Goal: Task Accomplishment & Management: Manage account settings

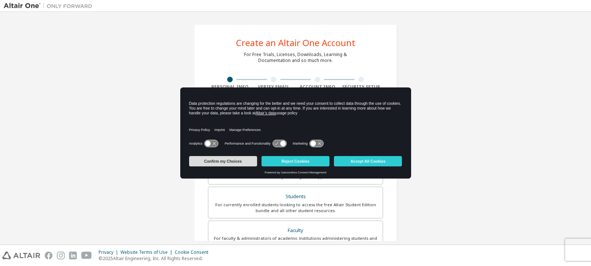
click at [245, 159] on button "Confirm my Choices" at bounding box center [223, 161] width 68 height 10
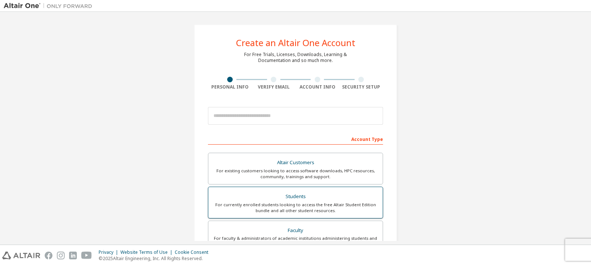
click at [267, 209] on div "For currently enrolled students looking to access the free Altair Student Editi…" at bounding box center [295, 208] width 165 height 12
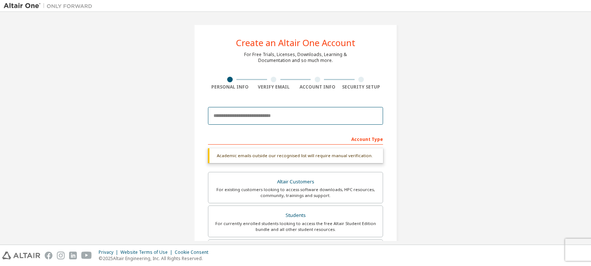
click at [302, 113] on input "email" at bounding box center [295, 116] width 175 height 18
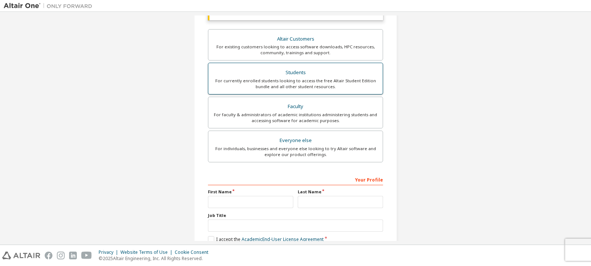
scroll to position [185, 0]
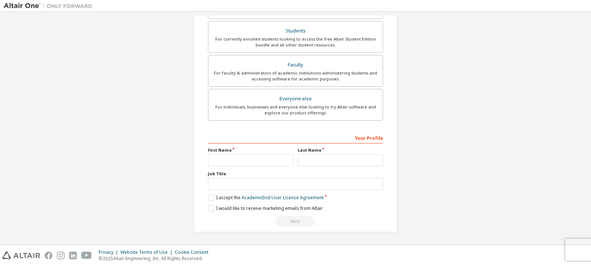
type input "**********"
click at [245, 162] on input "text" at bounding box center [250, 160] width 85 height 12
type input "*"
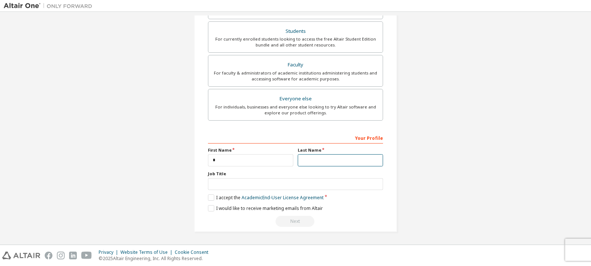
click at [323, 158] on input "text" at bounding box center [339, 160] width 85 height 12
type input "**********"
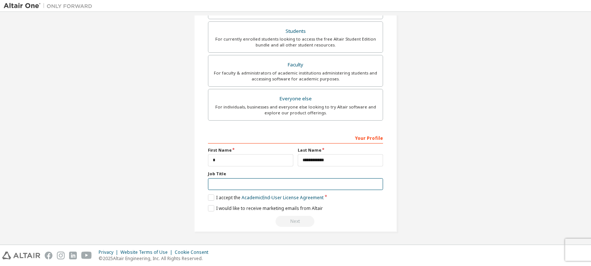
click at [333, 187] on input "text" at bounding box center [295, 184] width 175 height 12
type input "*******"
click at [212, 198] on label "I accept the Academic End-User License Agreement" at bounding box center [266, 198] width 116 height 6
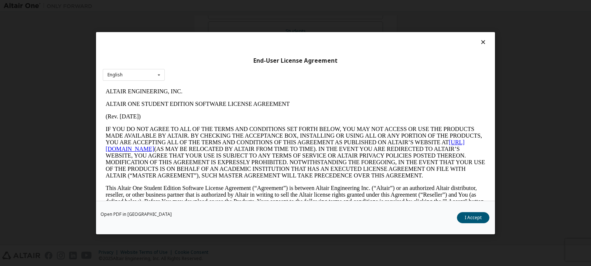
scroll to position [0, 0]
click at [472, 221] on button "I Accept" at bounding box center [473, 217] width 32 height 11
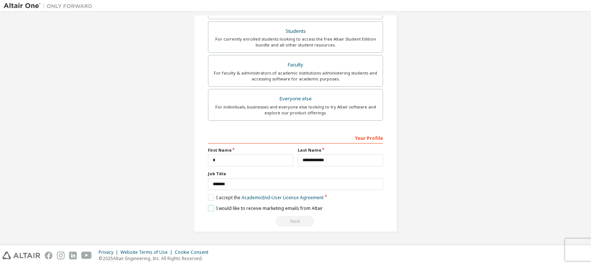
click at [211, 210] on label "I would like to receive marketing emails from Altair" at bounding box center [265, 208] width 115 height 6
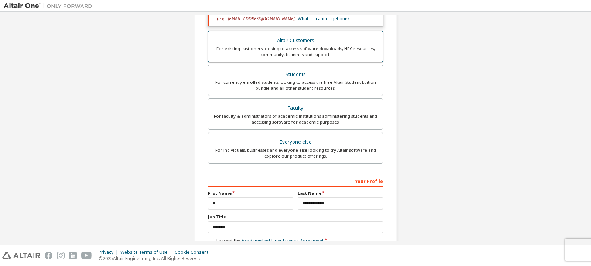
scroll to position [190, 0]
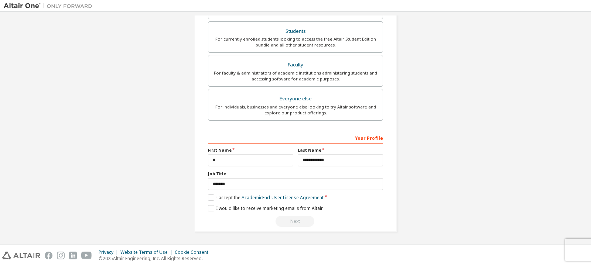
click at [289, 219] on div "Next" at bounding box center [295, 221] width 175 height 11
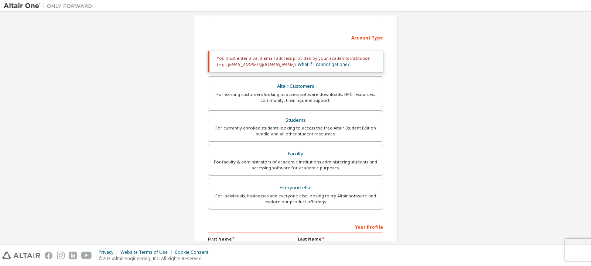
scroll to position [117, 0]
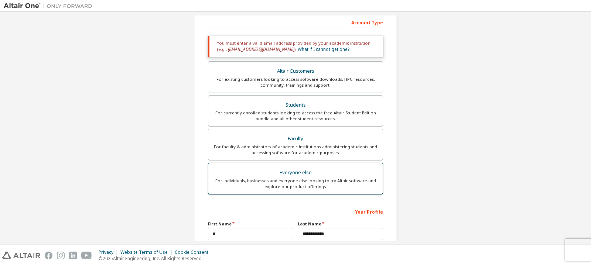
click at [282, 172] on div "Everyone else" at bounding box center [295, 173] width 165 height 10
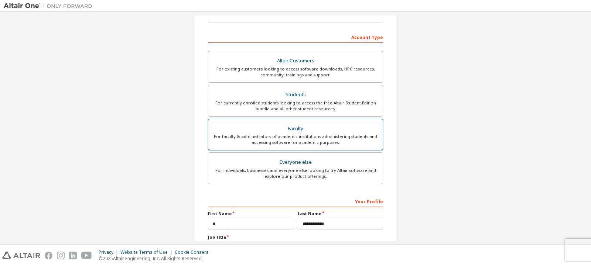
scroll to position [55, 0]
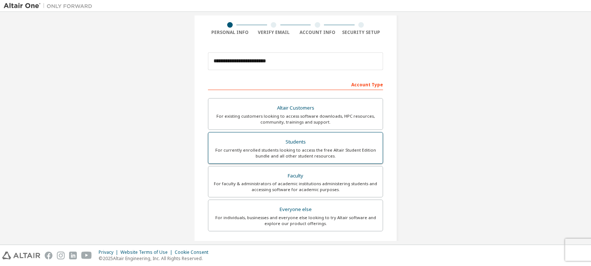
click at [278, 148] on div "For currently enrolled students looking to access the free Altair Student Editi…" at bounding box center [295, 153] width 165 height 12
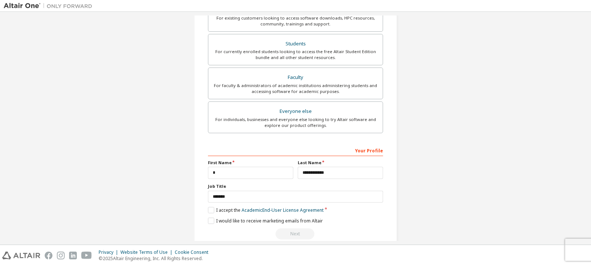
scroll to position [190, 0]
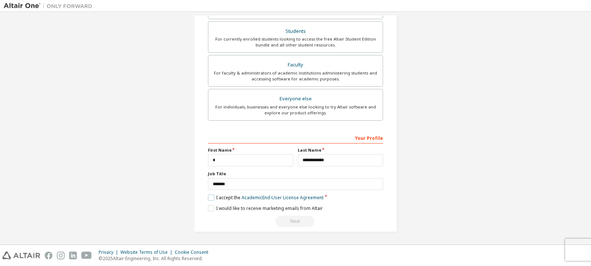
click at [208, 199] on label "I accept the Academic End-User License Agreement" at bounding box center [266, 198] width 116 height 6
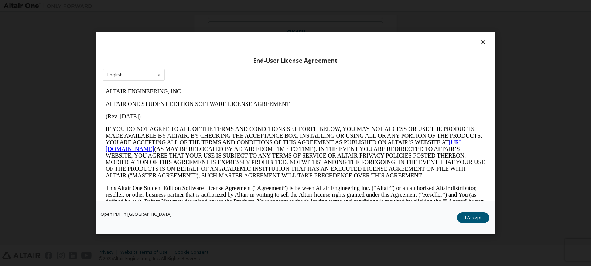
scroll to position [0, 0]
click at [475, 223] on button "I Accept" at bounding box center [473, 217] width 32 height 11
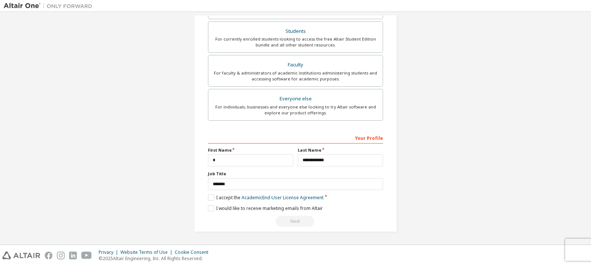
click at [306, 221] on div "Next" at bounding box center [295, 221] width 175 height 11
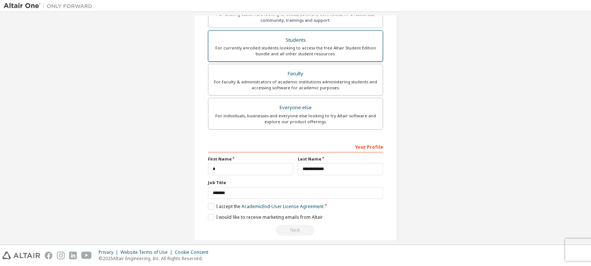
scroll to position [190, 0]
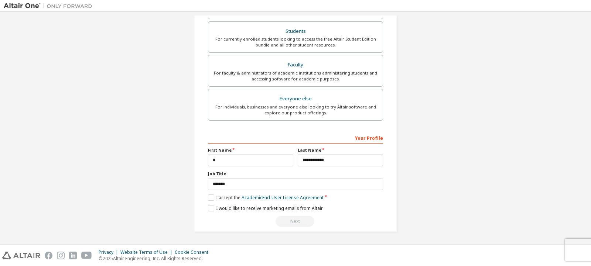
click at [300, 216] on div "Next" at bounding box center [295, 221] width 175 height 11
click at [300, 218] on div "Next" at bounding box center [295, 221] width 175 height 11
click at [211, 197] on label "I accept the Academic End-User License Agreement" at bounding box center [266, 198] width 116 height 6
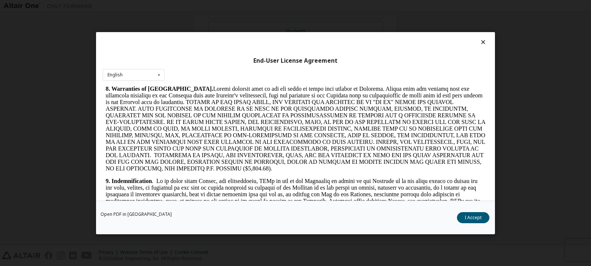
scroll to position [886, 0]
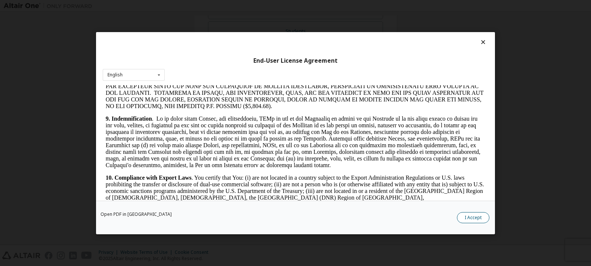
click at [474, 219] on button "I Accept" at bounding box center [473, 217] width 32 height 11
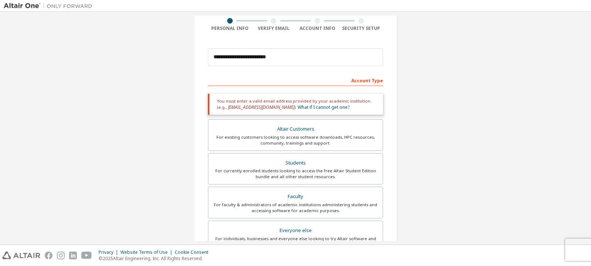
scroll to position [74, 0]
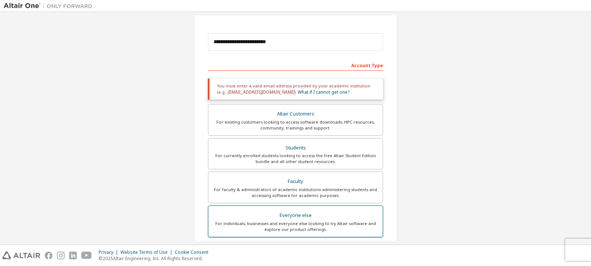
click at [312, 211] on div "Everyone else" at bounding box center [295, 215] width 165 height 10
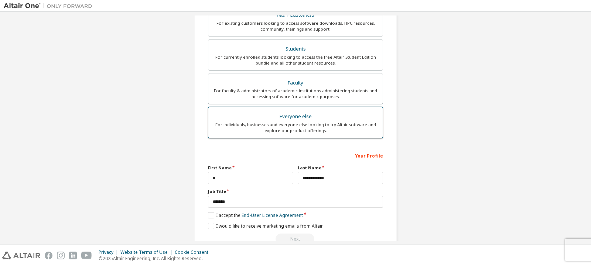
scroll to position [165, 0]
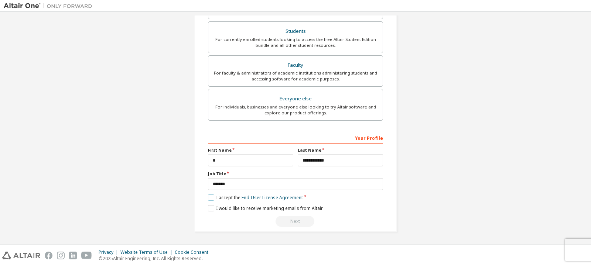
click at [210, 197] on label "I accept the End-User License Agreement" at bounding box center [255, 198] width 95 height 6
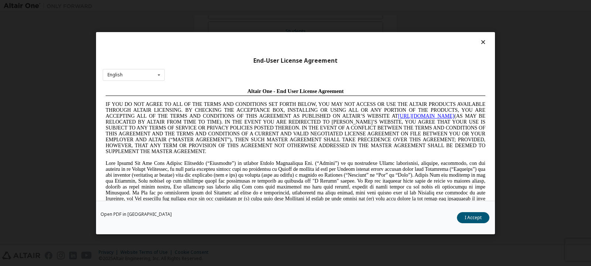
scroll to position [0, 0]
click at [483, 216] on button "I Accept" at bounding box center [473, 217] width 32 height 11
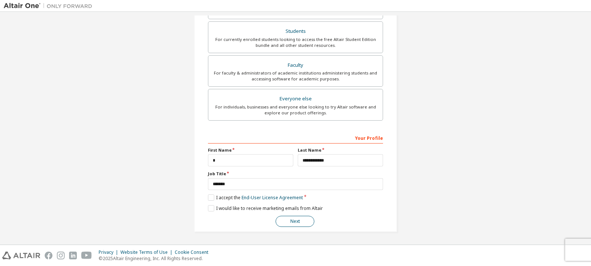
click at [299, 218] on button "Next" at bounding box center [294, 221] width 39 height 11
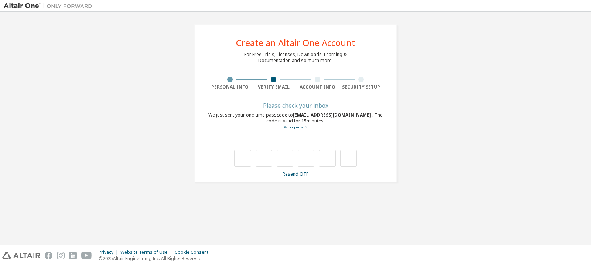
type input "*"
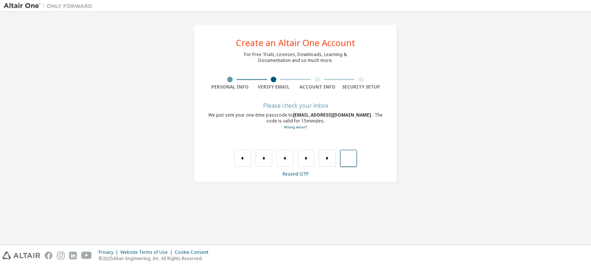
type input "*"
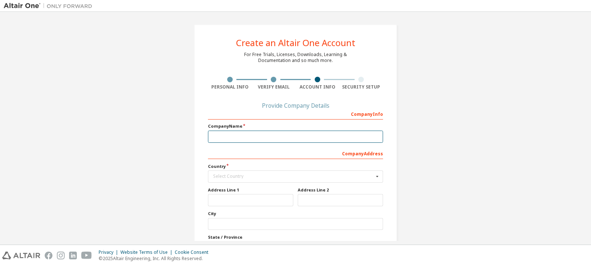
click at [286, 135] on input "text" at bounding box center [295, 137] width 175 height 12
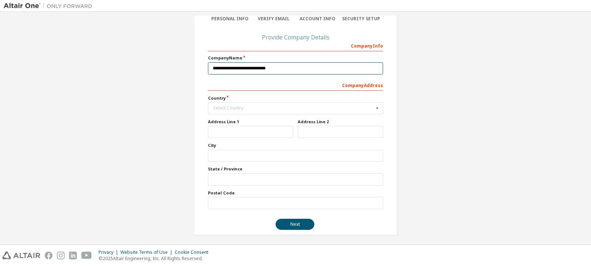
scroll to position [71, 0]
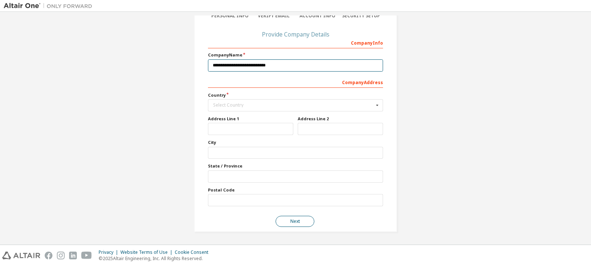
type input "**********"
click at [293, 222] on button "Next" at bounding box center [294, 221] width 39 height 11
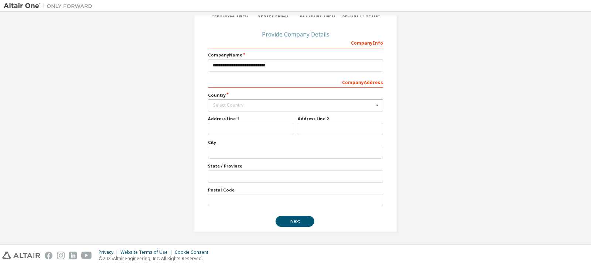
click at [299, 105] on div "Select Country" at bounding box center [293, 105] width 161 height 4
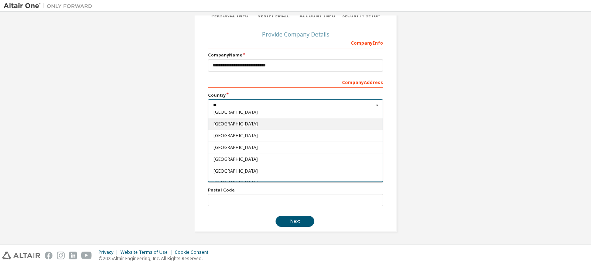
scroll to position [0, 0]
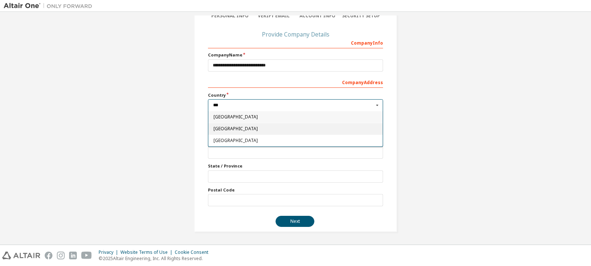
type input "***"
click at [255, 126] on div "[GEOGRAPHIC_DATA]" at bounding box center [295, 129] width 174 height 12
type input "***"
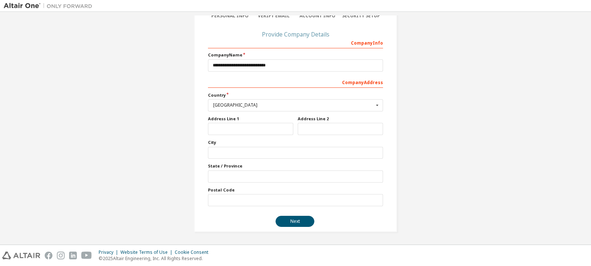
click at [304, 223] on button "Next" at bounding box center [294, 221] width 39 height 11
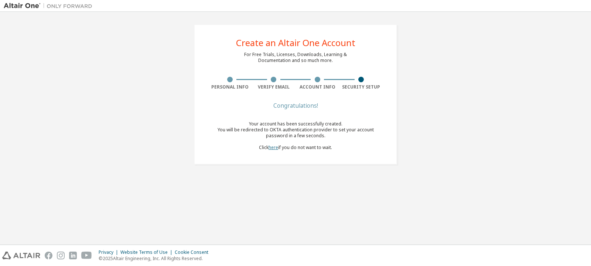
click at [272, 149] on link "here" at bounding box center [273, 147] width 10 height 6
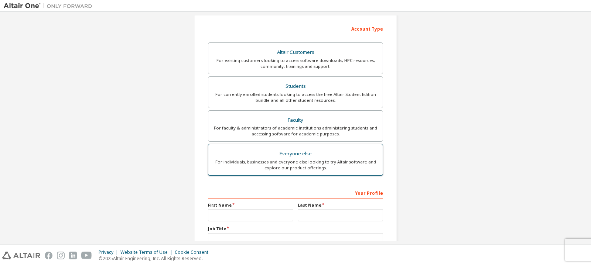
scroll to position [111, 0]
click at [296, 170] on div "For individuals, businesses and everyone else looking to try Altair software an…" at bounding box center [295, 165] width 165 height 12
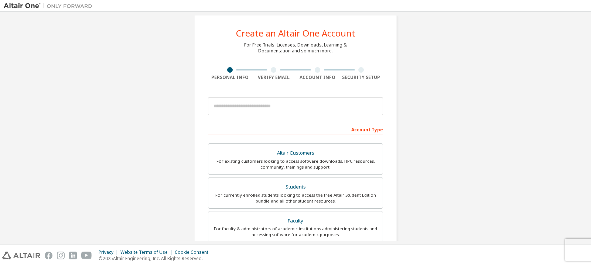
scroll to position [0, 0]
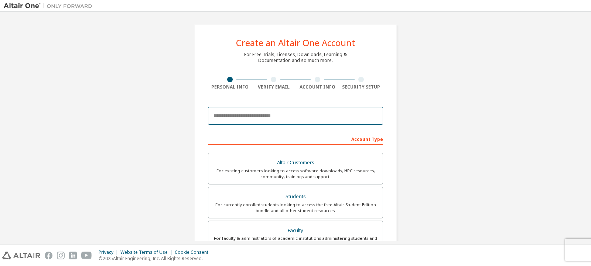
click at [285, 117] on input "email" at bounding box center [295, 116] width 175 height 18
type input "**********"
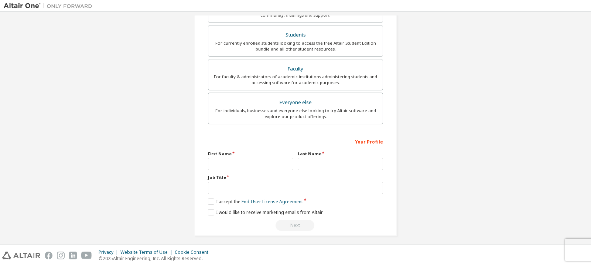
scroll to position [189, 0]
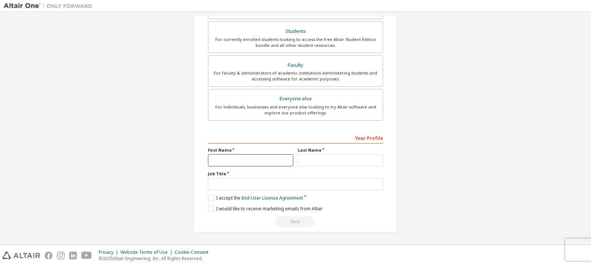
click at [272, 161] on input "text" at bounding box center [250, 160] width 85 height 12
type input "*"
click at [303, 160] on input "text" at bounding box center [339, 160] width 85 height 12
type input "**********"
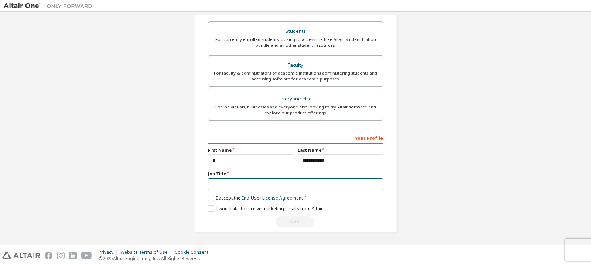
click at [316, 182] on input "text" at bounding box center [295, 184] width 175 height 12
type input "*******"
click at [209, 196] on label "I accept the End-User License Agreement" at bounding box center [255, 198] width 95 height 6
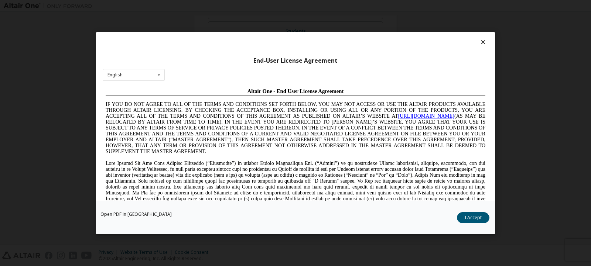
scroll to position [0, 0]
click at [474, 220] on button "I Accept" at bounding box center [473, 217] width 32 height 11
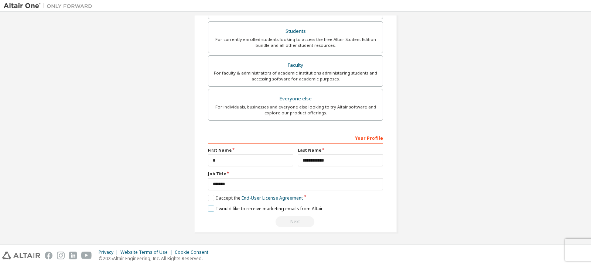
click at [209, 208] on label "I would like to receive marketing emails from Altair" at bounding box center [265, 209] width 115 height 6
click at [304, 224] on div "Next" at bounding box center [295, 221] width 175 height 11
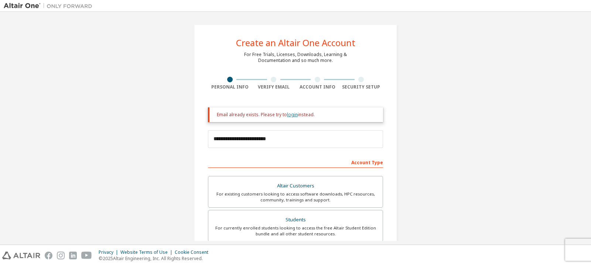
click at [290, 114] on link "login" at bounding box center [292, 114] width 11 height 6
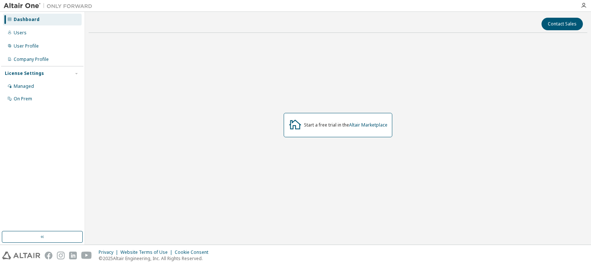
click at [337, 117] on div "Start a free trial in the Altair Marketplace" at bounding box center [337, 125] width 109 height 24
click at [315, 124] on div "Start a free trial in the Altair Marketplace" at bounding box center [345, 125] width 83 height 6
click at [297, 123] on icon at bounding box center [295, 125] width 12 height 10
drag, startPoint x: 292, startPoint y: 126, endPoint x: 313, endPoint y: 129, distance: 21.2
click at [292, 127] on icon at bounding box center [294, 124] width 13 height 13
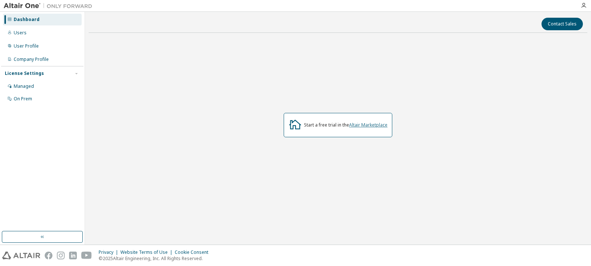
click at [375, 125] on link "Altair Marketplace" at bounding box center [368, 125] width 38 height 6
click at [23, 32] on div "Users" at bounding box center [20, 33] width 13 height 6
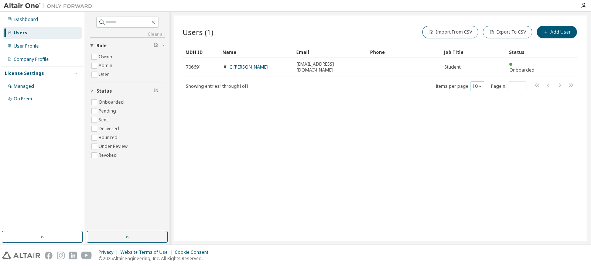
click at [479, 84] on icon "button" at bounding box center [480, 86] width 4 height 4
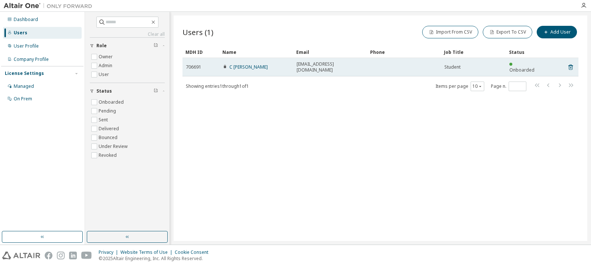
click at [462, 64] on div "Student" at bounding box center [473, 67] width 58 height 6
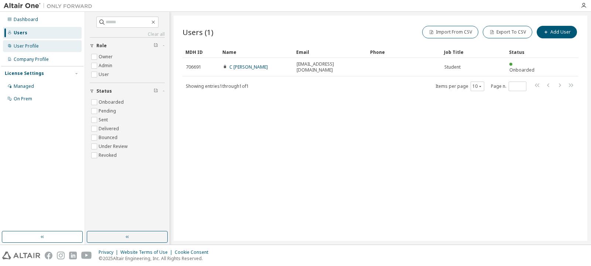
click at [25, 49] on div "User Profile" at bounding box center [42, 46] width 79 height 12
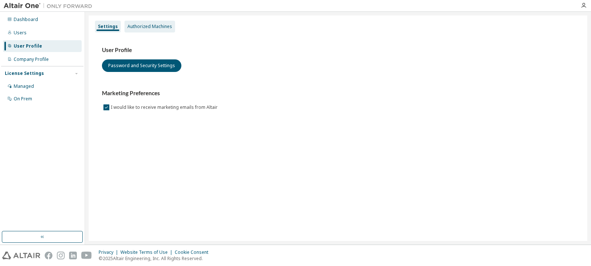
click at [140, 22] on div "Authorized Machines" at bounding box center [149, 27] width 51 height 12
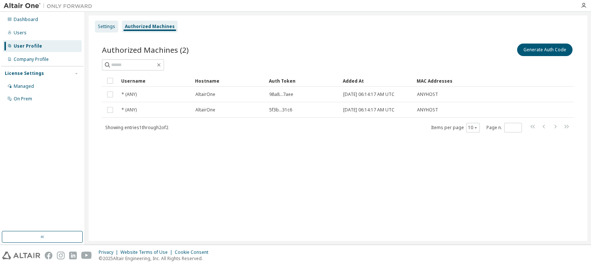
click at [103, 26] on div "Settings" at bounding box center [106, 27] width 17 height 6
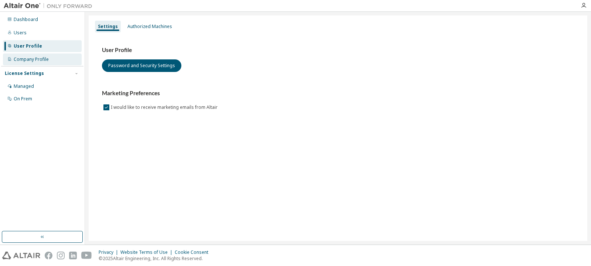
click at [45, 56] on div "Company Profile" at bounding box center [31, 59] width 35 height 6
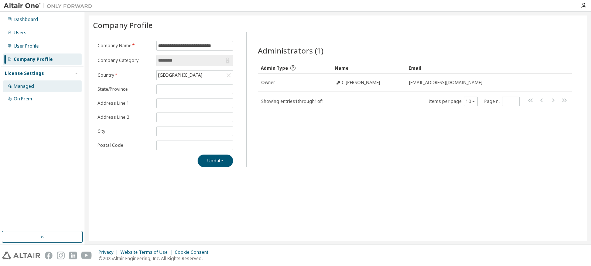
click at [45, 92] on div "Managed" at bounding box center [42, 86] width 79 height 12
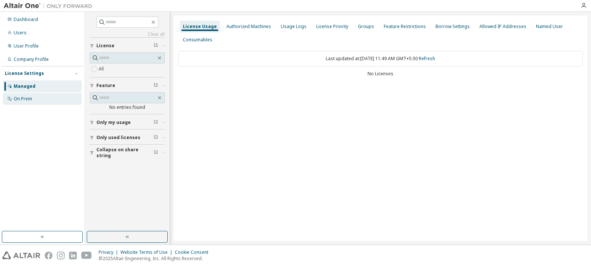
click at [47, 104] on div "On Prem" at bounding box center [42, 99] width 79 height 12
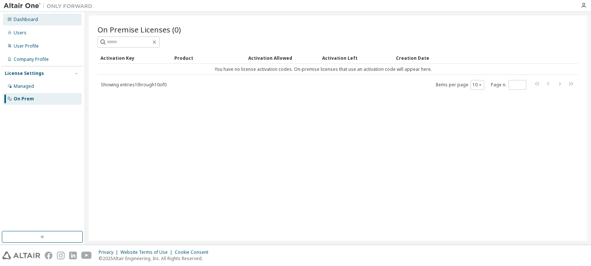
click at [28, 21] on div "Dashboard" at bounding box center [26, 20] width 24 height 6
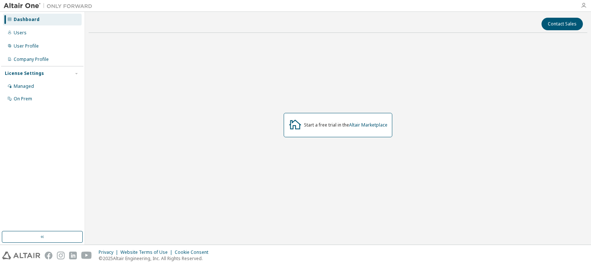
click at [585, 6] on icon "button" at bounding box center [583, 6] width 6 height 6
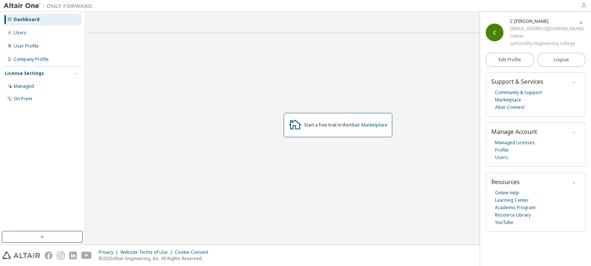
click at [574, 80] on icon "button" at bounding box center [573, 82] width 4 height 6
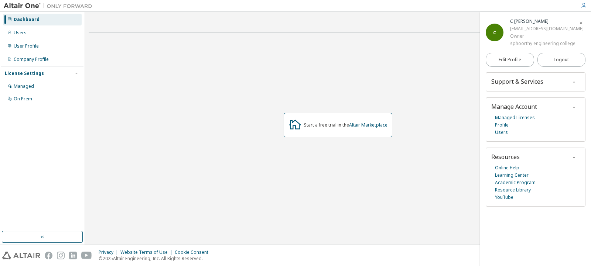
click at [574, 80] on icon "button" at bounding box center [573, 82] width 4 height 4
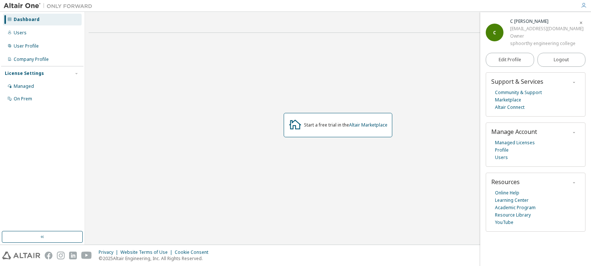
click at [568, 182] on button "button" at bounding box center [574, 182] width 12 height 8
click at [571, 182] on icon "button" at bounding box center [573, 182] width 4 height 4
click at [574, 132] on icon "button" at bounding box center [573, 132] width 4 height 4
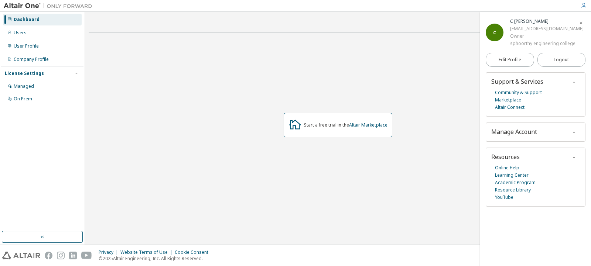
click at [575, 132] on icon "button" at bounding box center [573, 132] width 4 height 4
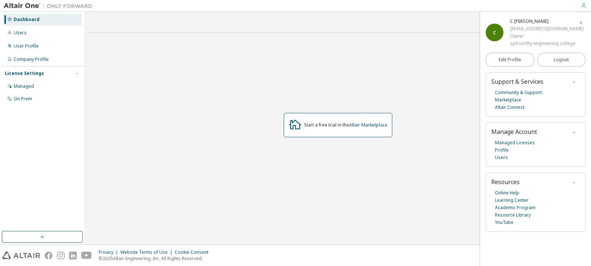
click at [569, 83] on button "button" at bounding box center [574, 82] width 12 height 8
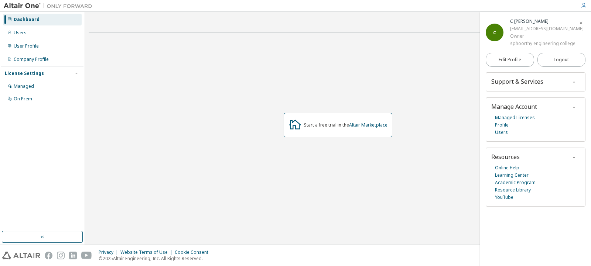
click at [572, 80] on icon "button" at bounding box center [573, 82] width 4 height 4
